Goal: Task Accomplishment & Management: Manage account settings

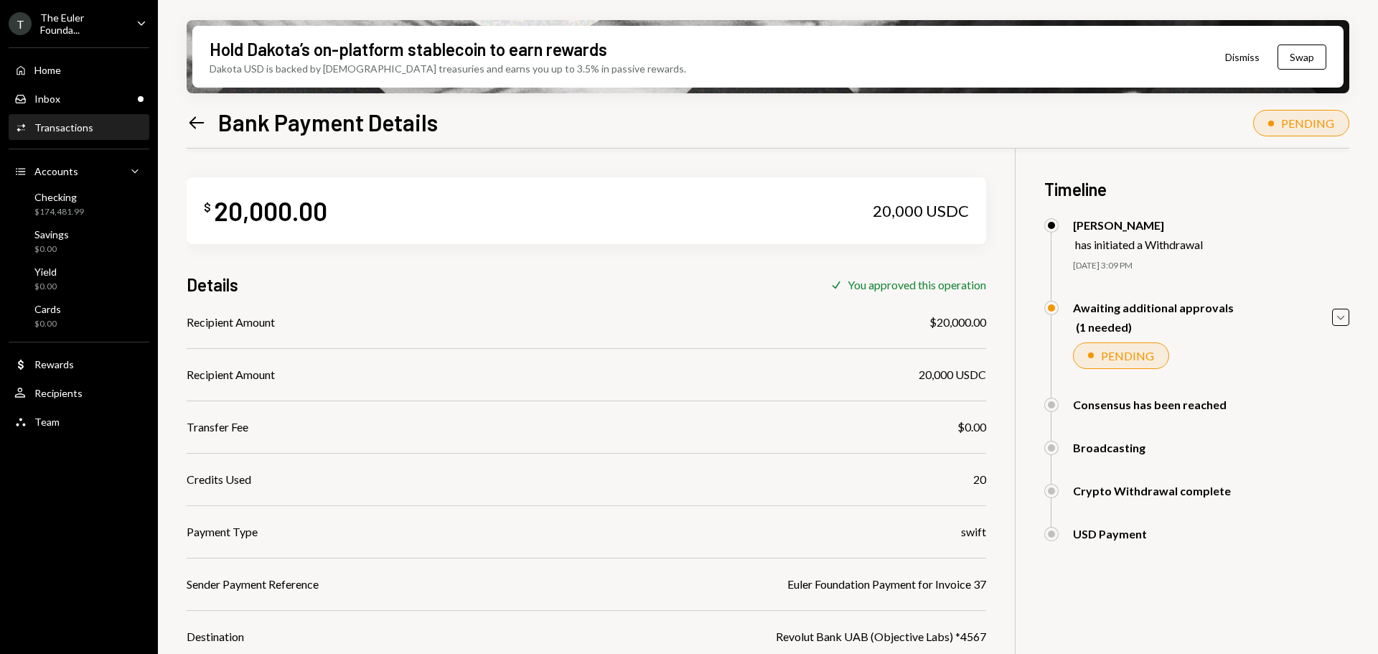
scroll to position [115, 0]
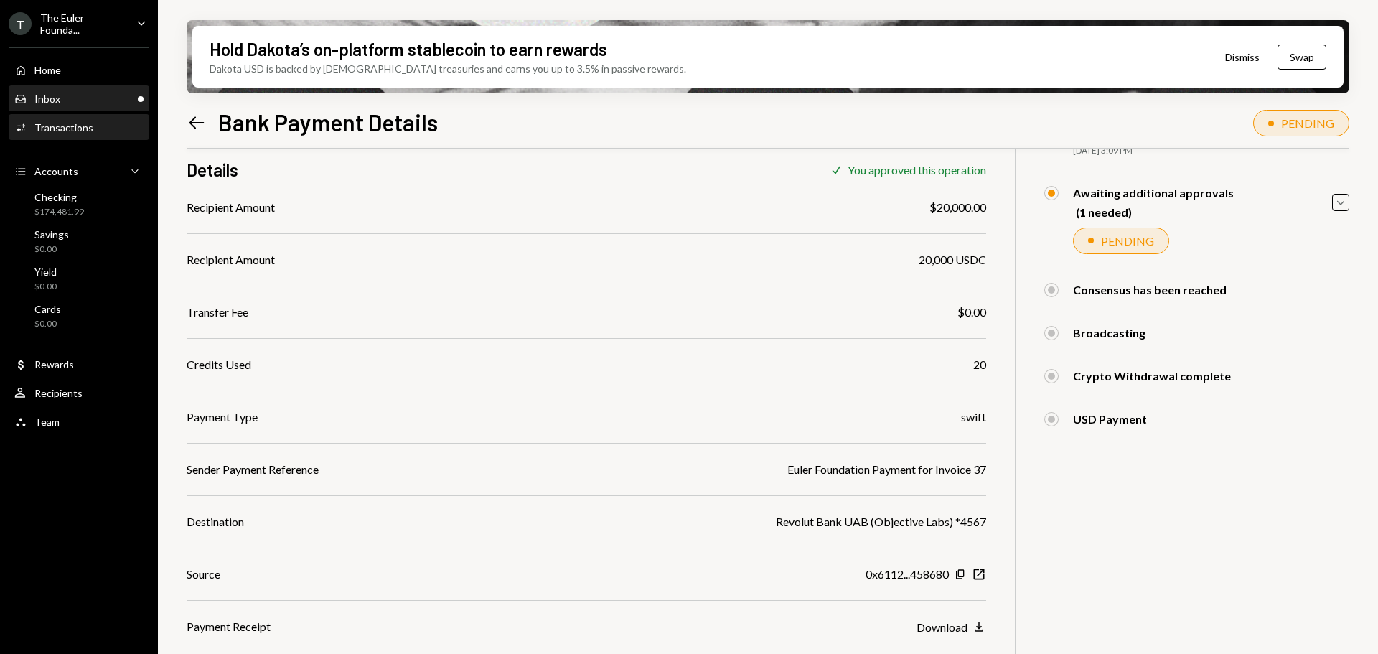
click at [25, 98] on icon "Inbox" at bounding box center [20, 99] width 13 height 13
